Goal: Information Seeking & Learning: Understand process/instructions

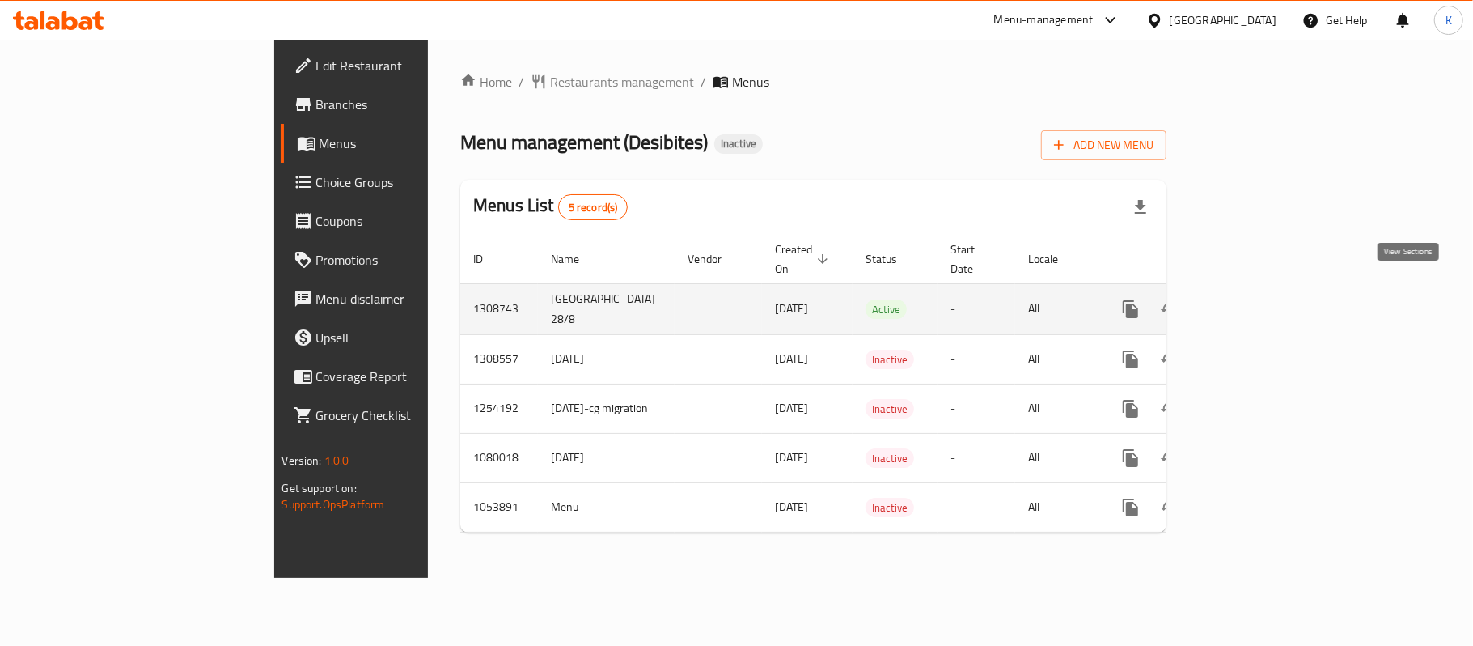
click at [1257, 299] on icon "enhanced table" at bounding box center [1247, 308] width 19 height 19
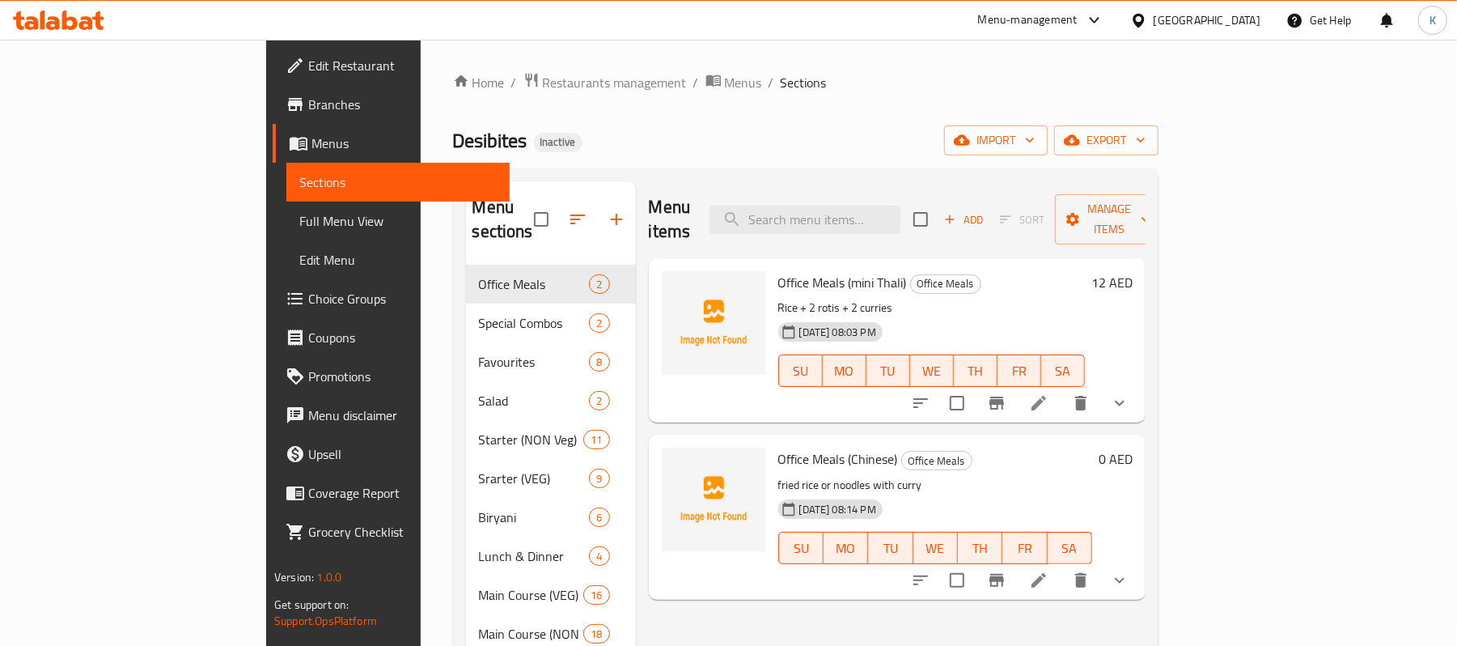
click at [299, 221] on span "Full Menu View" at bounding box center [397, 220] width 197 height 19
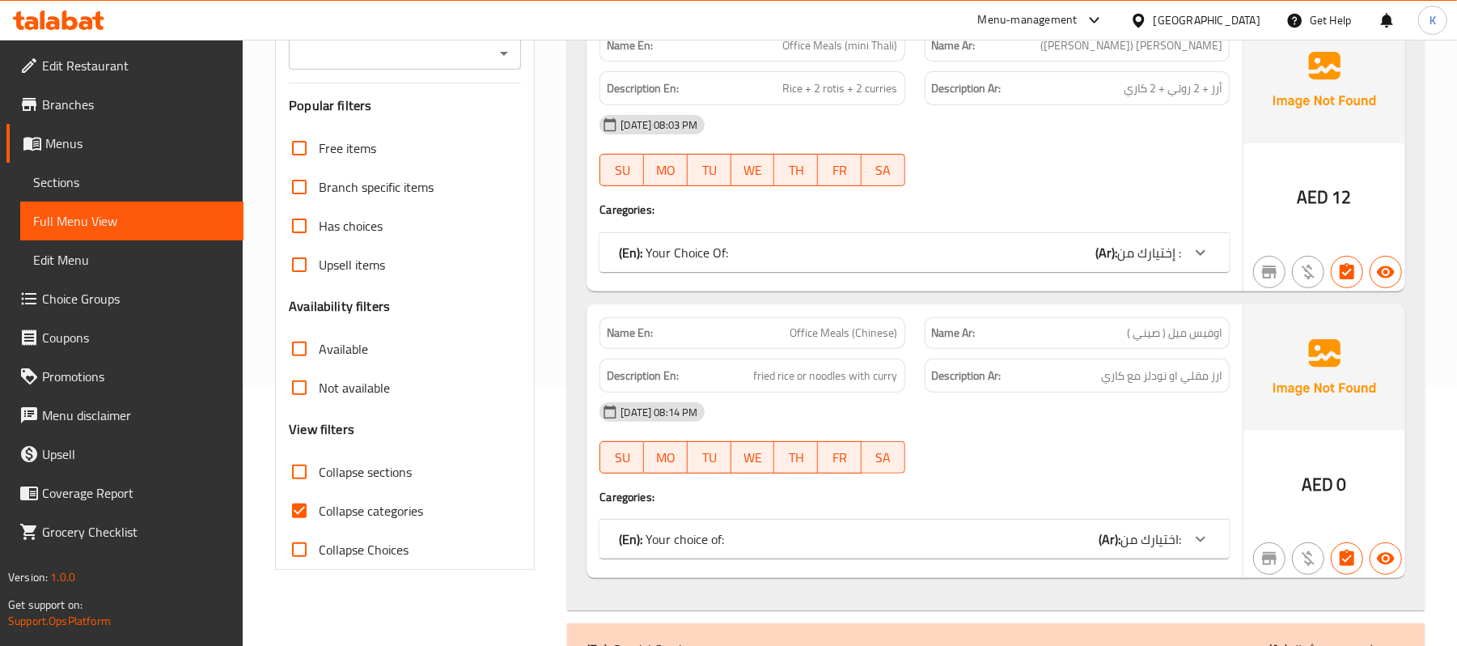
scroll to position [307, 0]
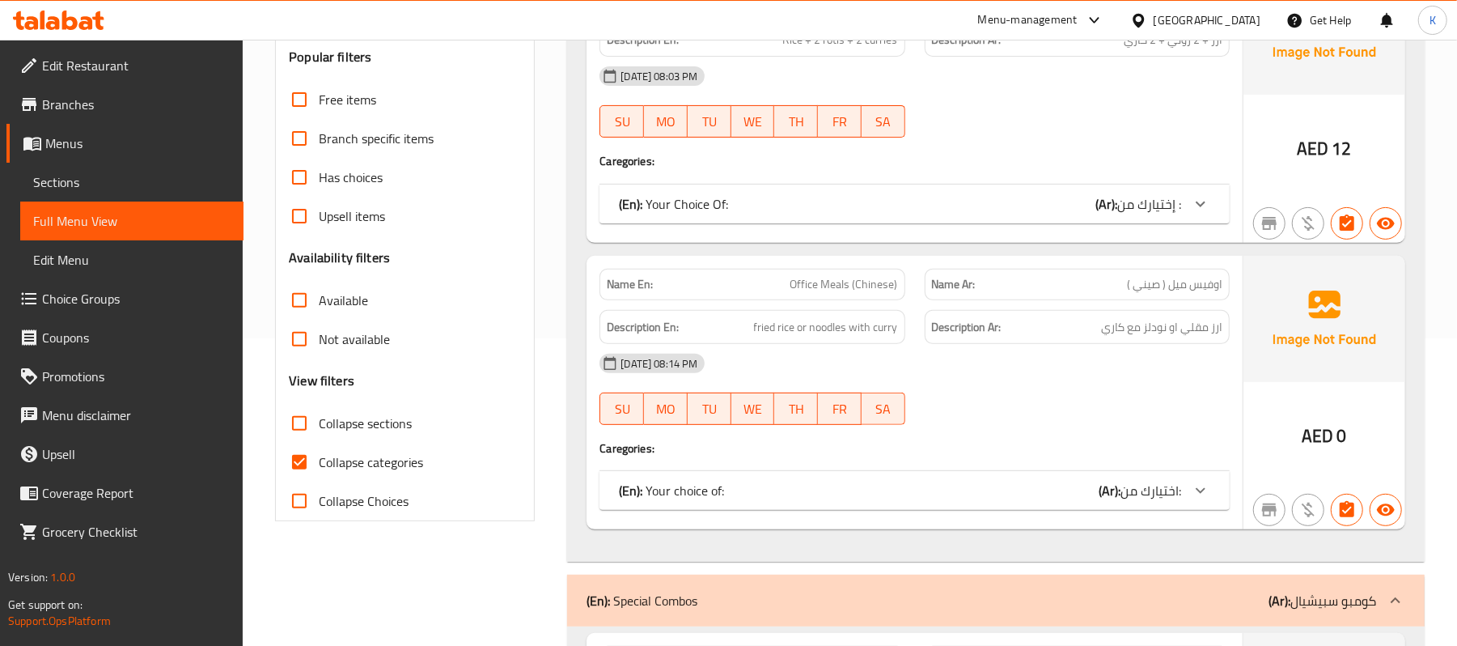
click at [291, 479] on input "Collapse categories" at bounding box center [299, 462] width 39 height 39
checkbox input "false"
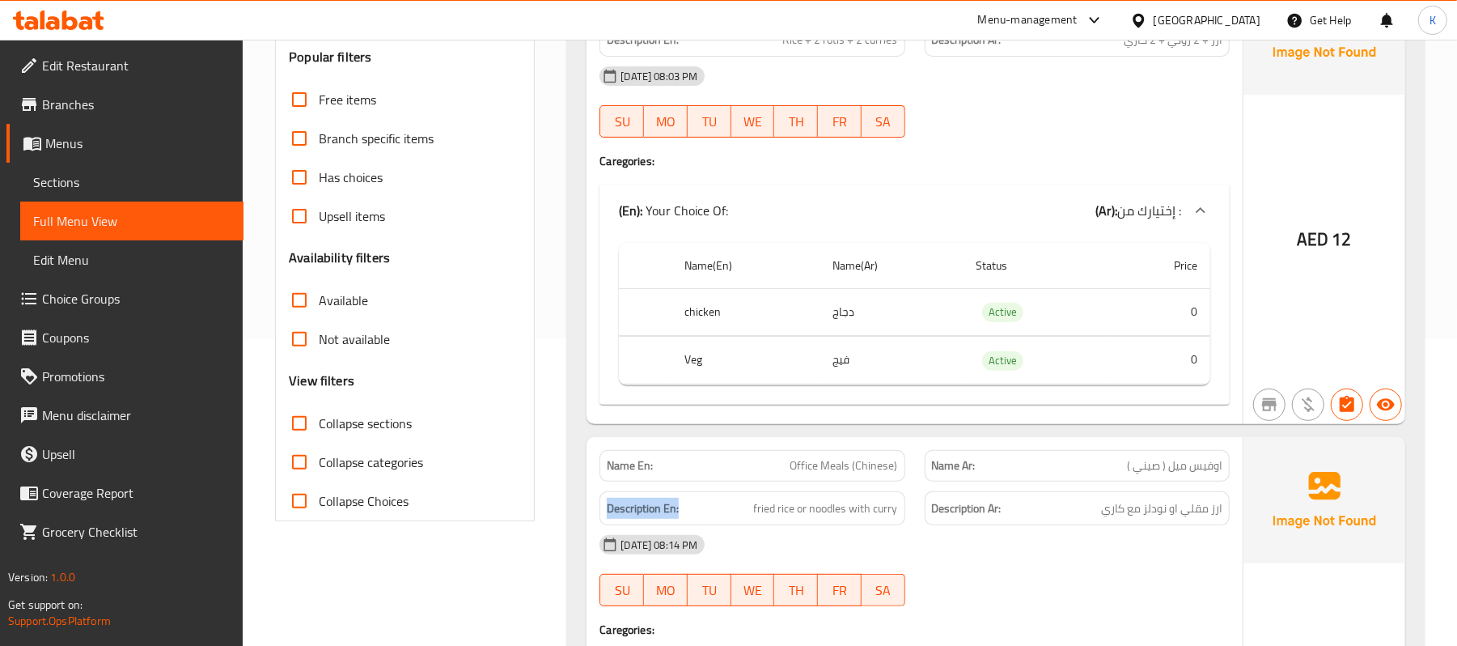
copy strong "Description En:"
drag, startPoint x: 680, startPoint y: 515, endPoint x: 603, endPoint y: 513, distance: 77.7
click at [605, 513] on div "Description En: fried rice or noodles with curry" at bounding box center [752, 508] width 305 height 35
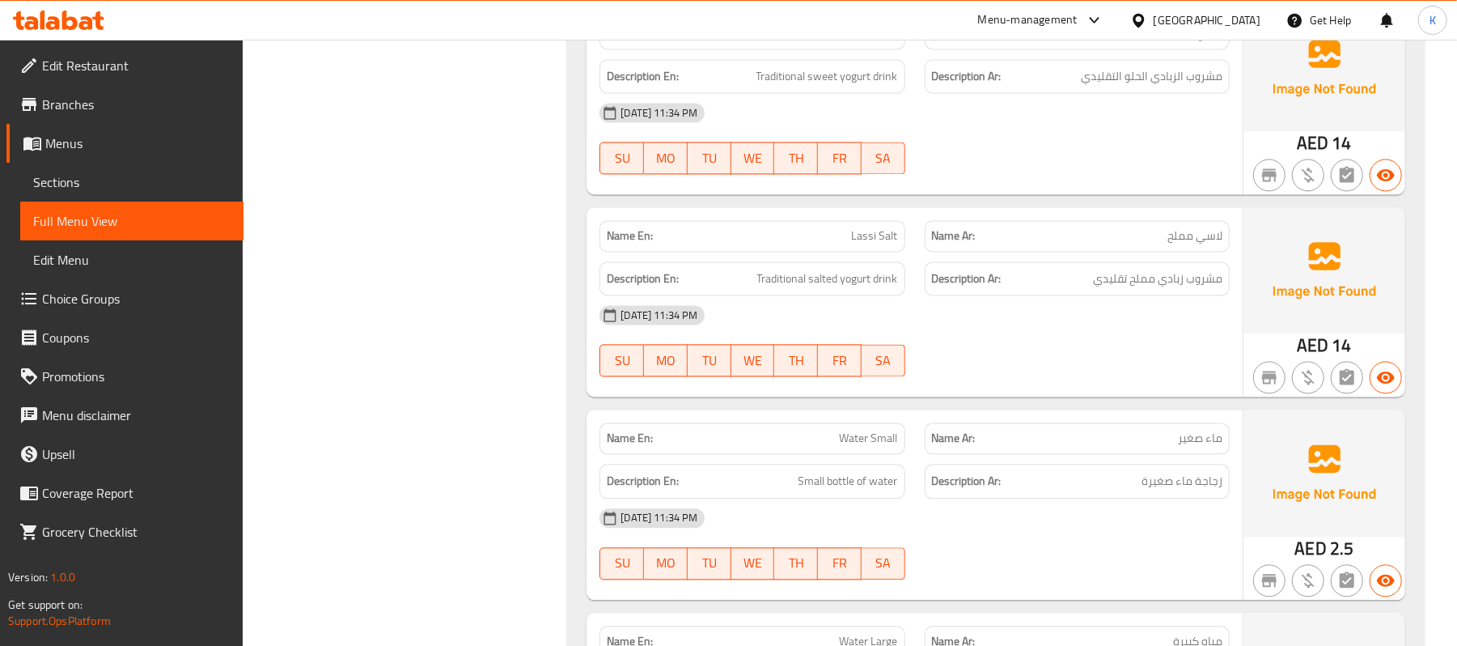
scroll to position [13850, 0]
